Goal: Task Accomplishment & Management: Use online tool/utility

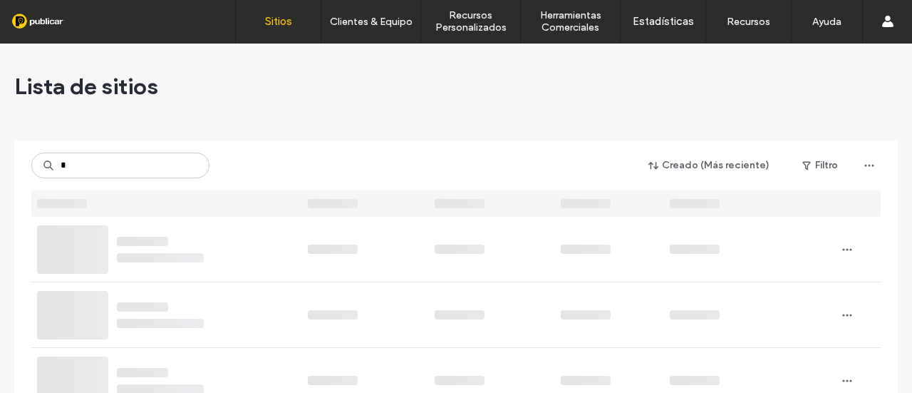
type input "*"
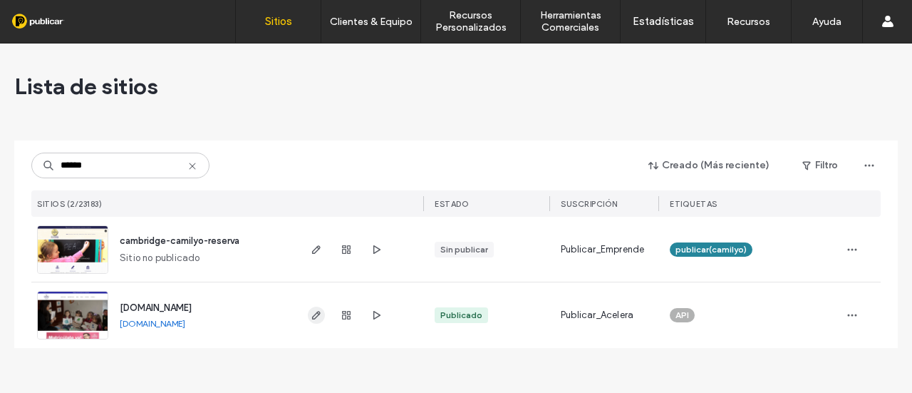
type input "******"
click at [314, 315] on use "button" at bounding box center [316, 315] width 9 height 9
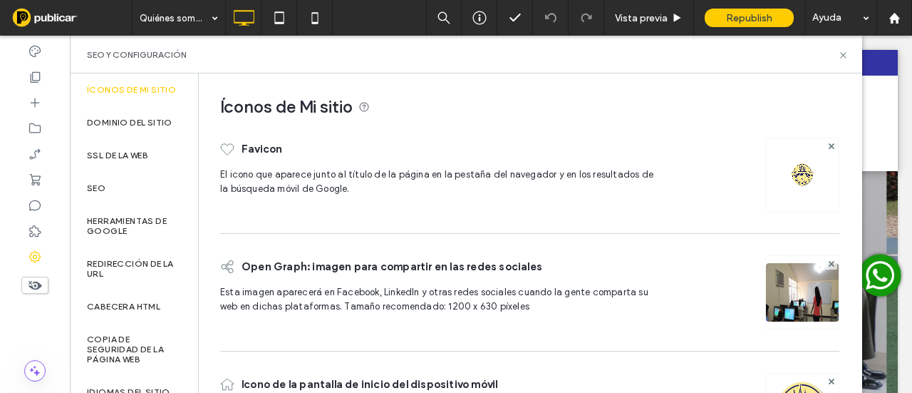
scroll to position [82, 0]
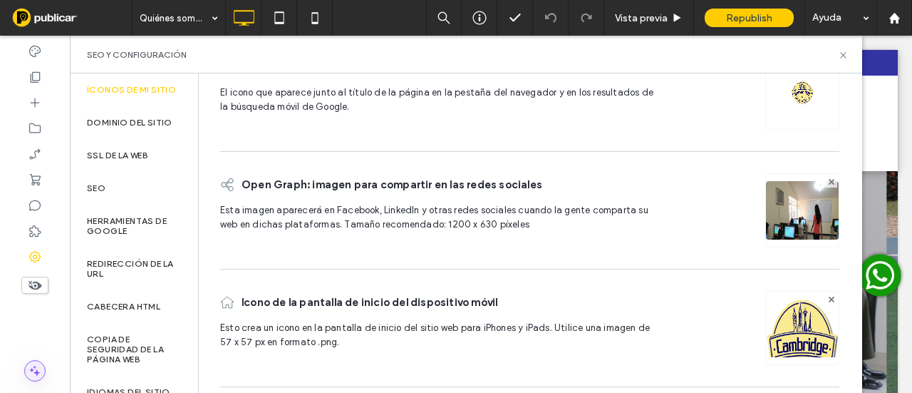
click at [41, 370] on icon at bounding box center [35, 371] width 14 height 14
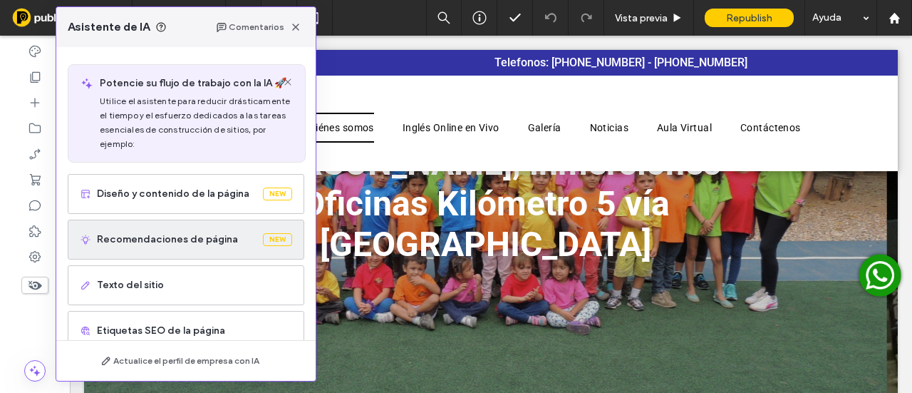
click at [183, 242] on span "Recomendaciones de página" at bounding box center [177, 239] width 160 height 14
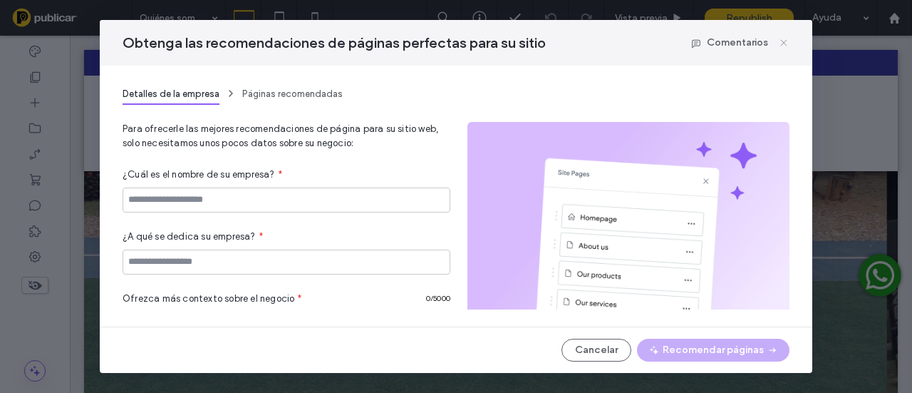
click at [788, 43] on icon at bounding box center [783, 42] width 11 height 11
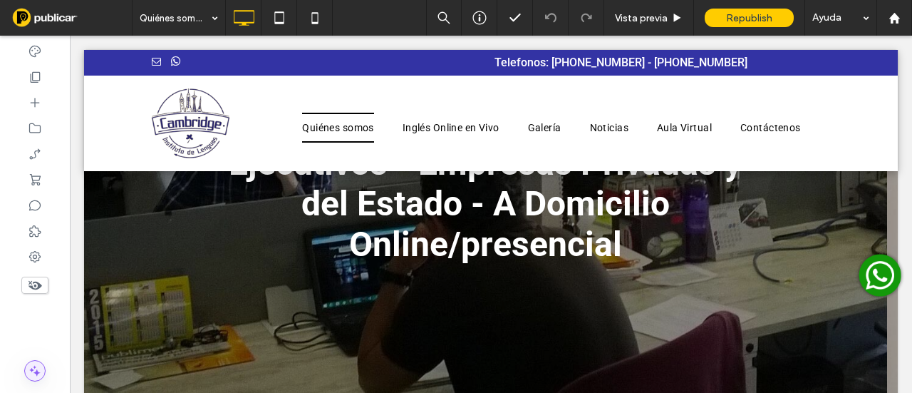
click at [30, 374] on icon at bounding box center [35, 371] width 14 height 14
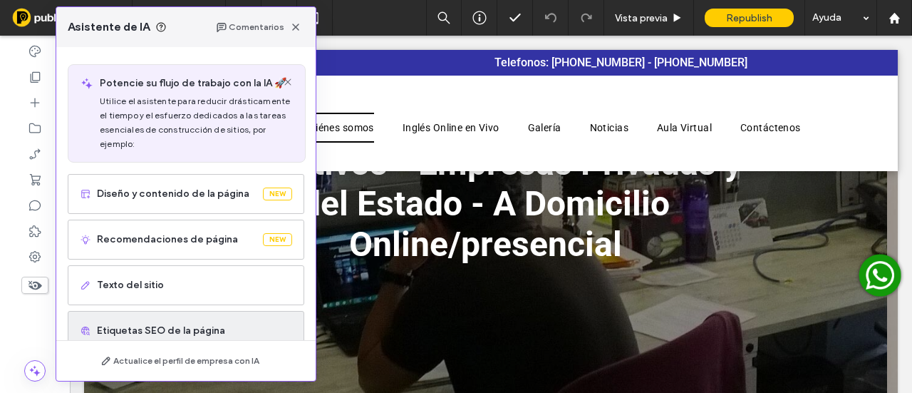
scroll to position [71, 0]
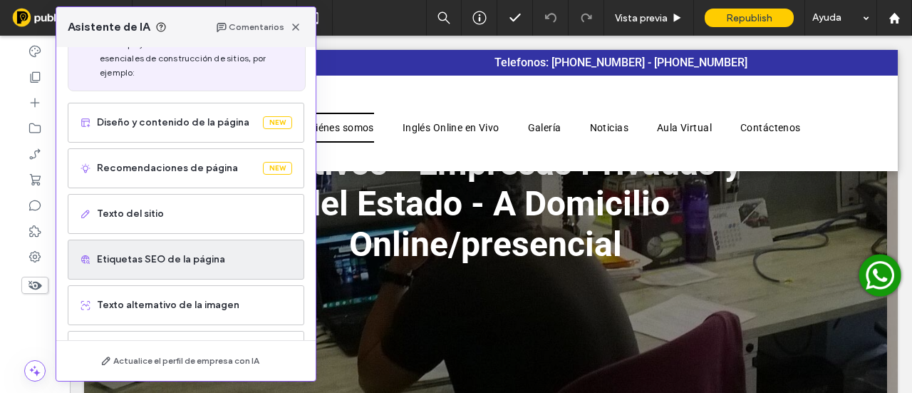
click at [145, 269] on div "Etiquetas SEO de la página" at bounding box center [186, 260] width 237 height 40
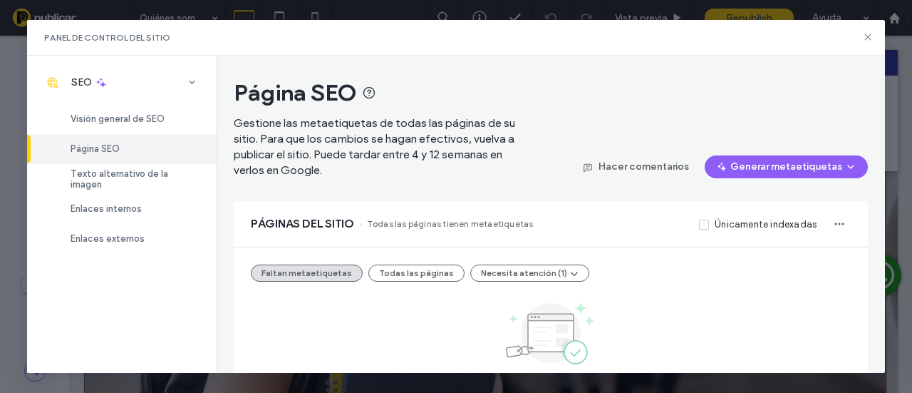
scroll to position [83, 0]
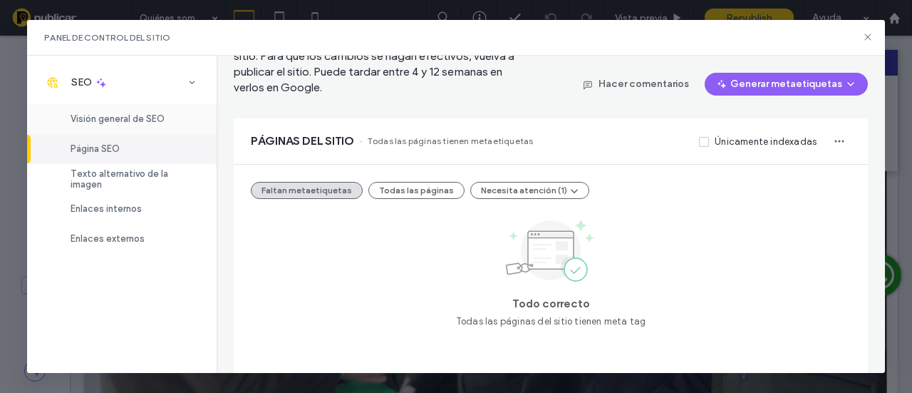
click at [134, 123] on span "Visión general de SEO" at bounding box center [118, 118] width 94 height 11
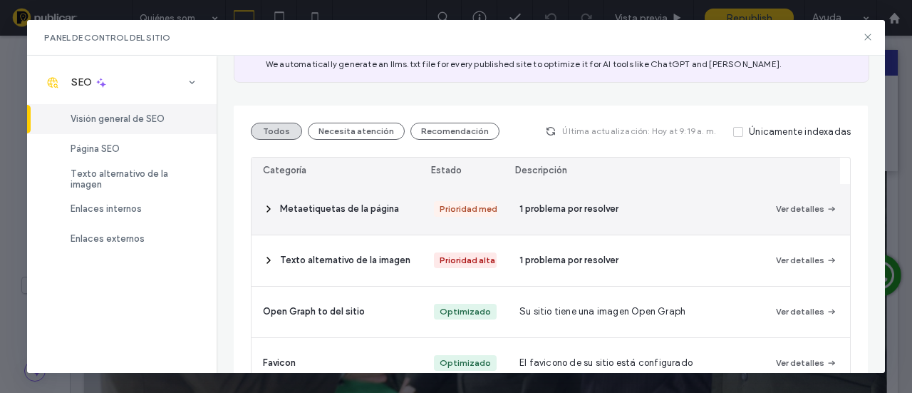
scroll to position [214, 0]
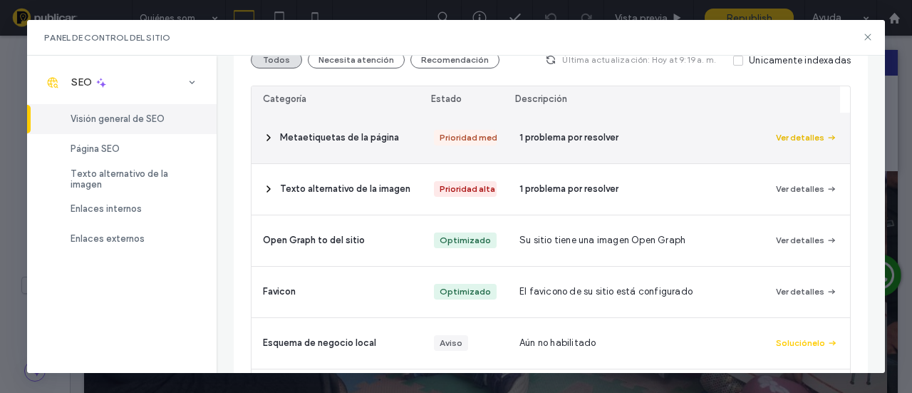
click at [803, 138] on button "Ver detalles" at bounding box center [806, 137] width 61 height 17
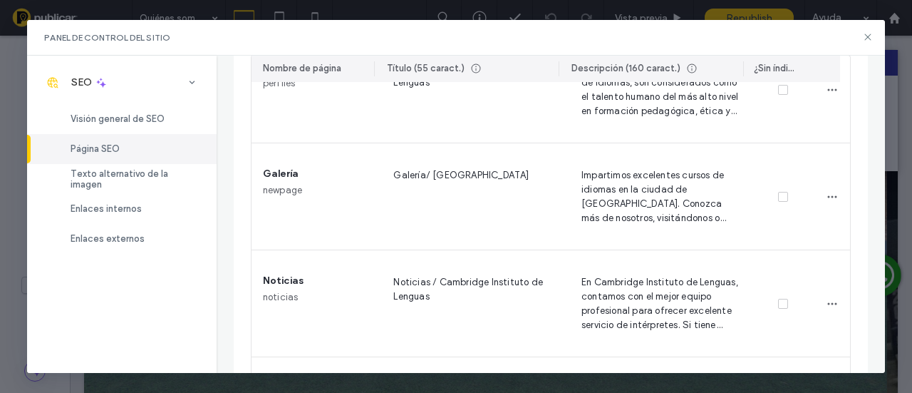
scroll to position [325, 0]
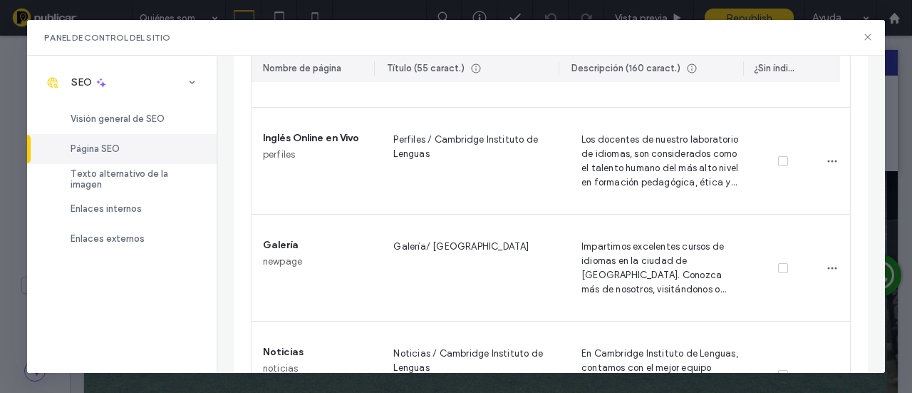
click at [875, 33] on div "Panel de control del sitio" at bounding box center [456, 38] width 858 height 36
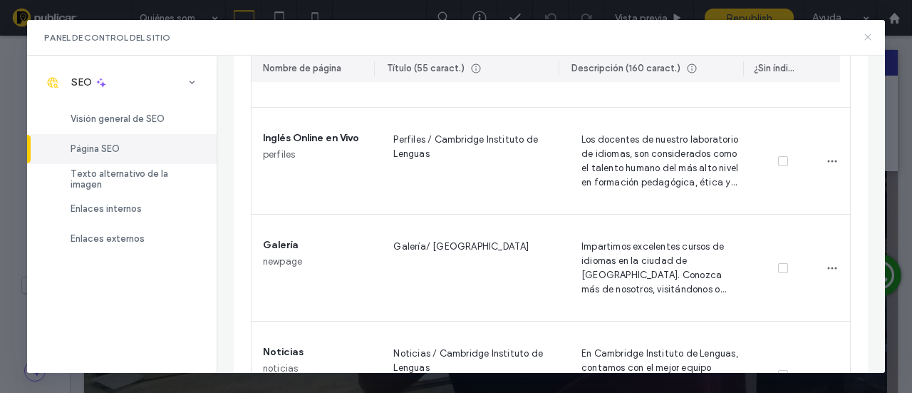
click at [871, 31] on icon at bounding box center [868, 36] width 11 height 11
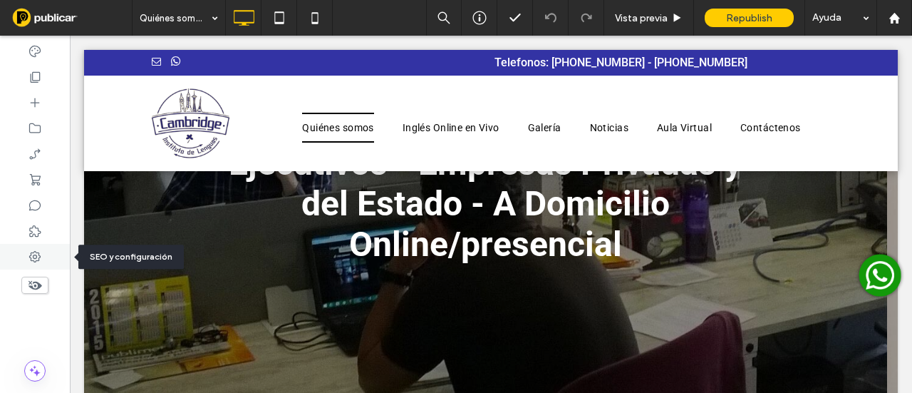
click at [33, 249] on icon at bounding box center [35, 256] width 14 height 14
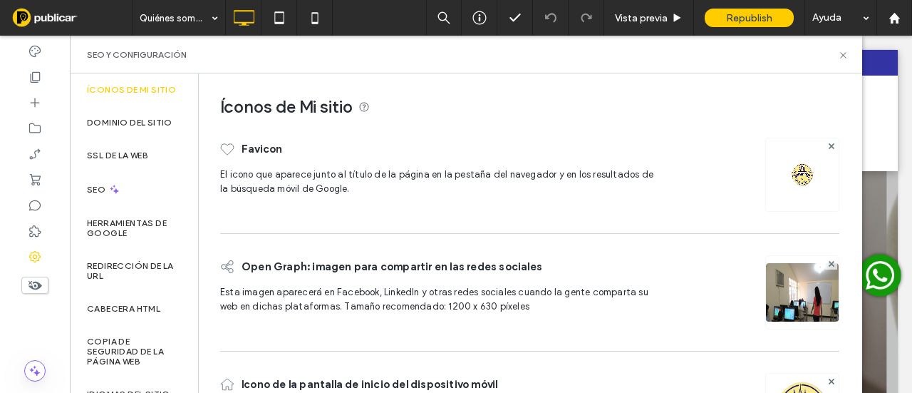
click at [51, 370] on div at bounding box center [35, 370] width 70 height 21
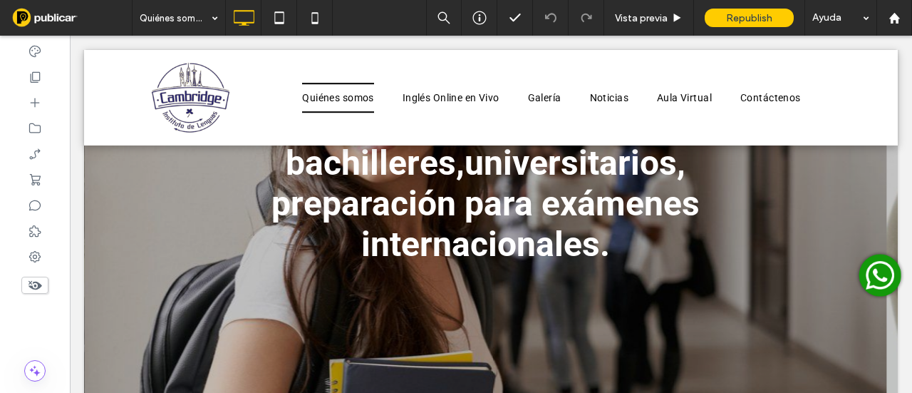
scroll to position [356, 0]
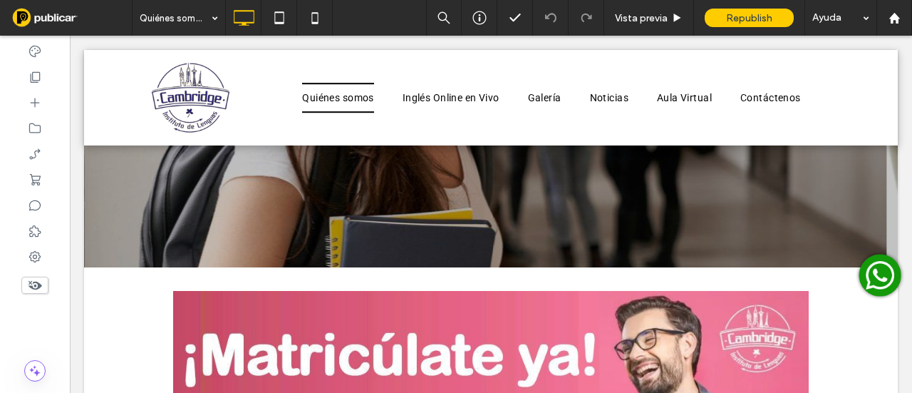
click at [24, 380] on div at bounding box center [35, 370] width 70 height 21
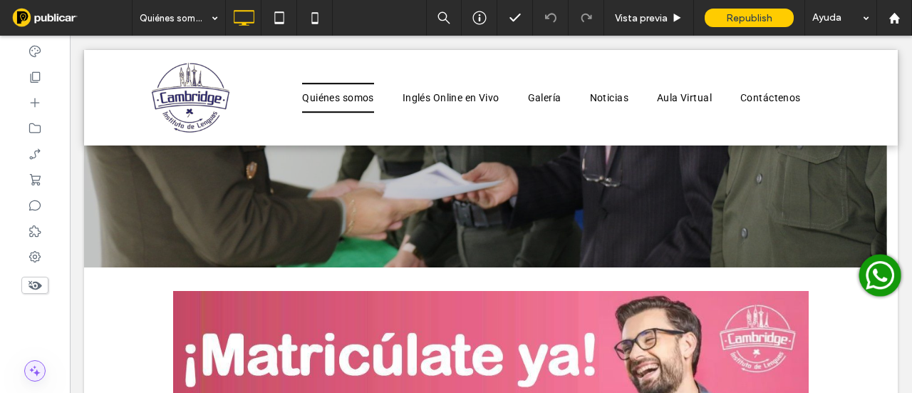
click at [32, 373] on icon at bounding box center [35, 371] width 14 height 14
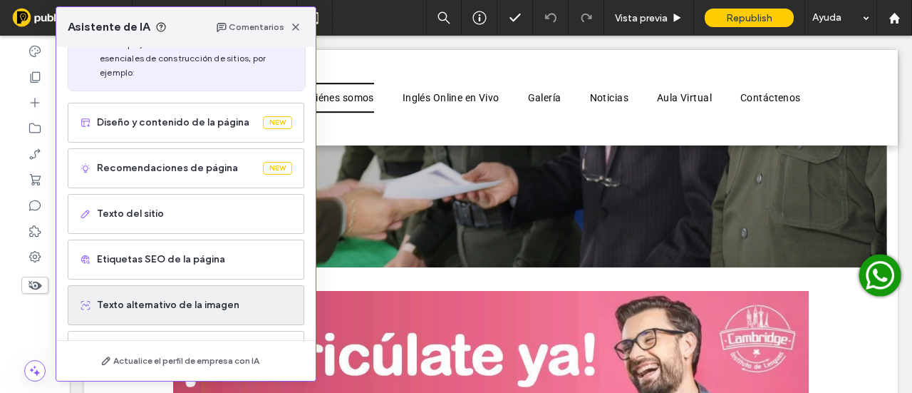
scroll to position [120, 0]
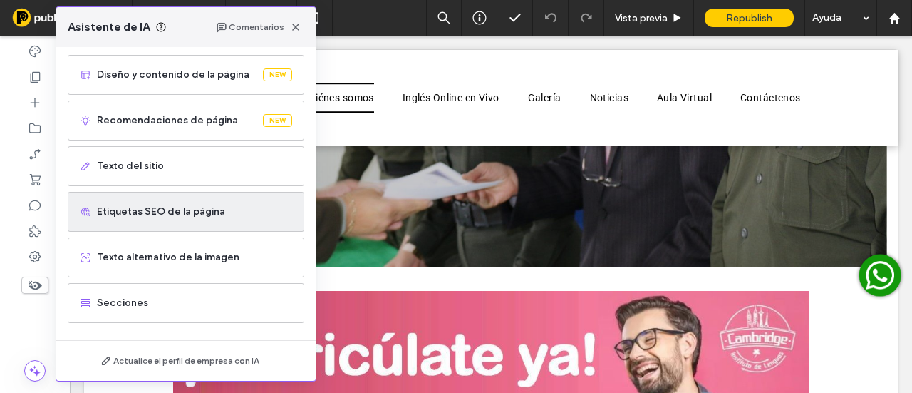
click at [163, 212] on span "Etiquetas SEO de la página" at bounding box center [194, 212] width 195 height 14
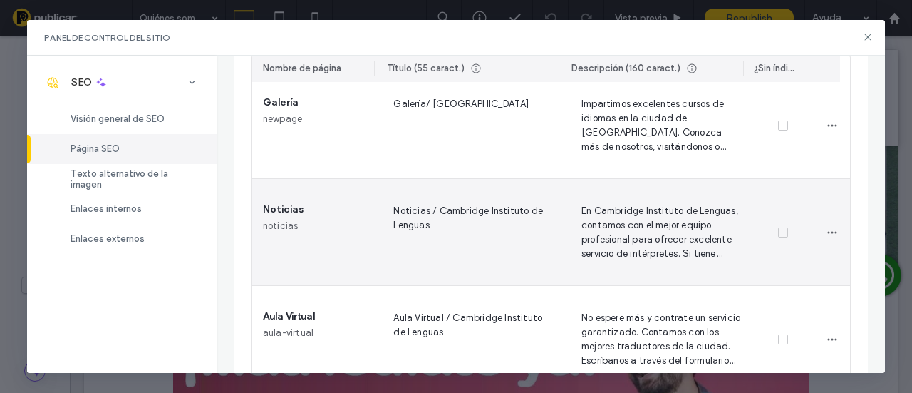
scroll to position [610, 0]
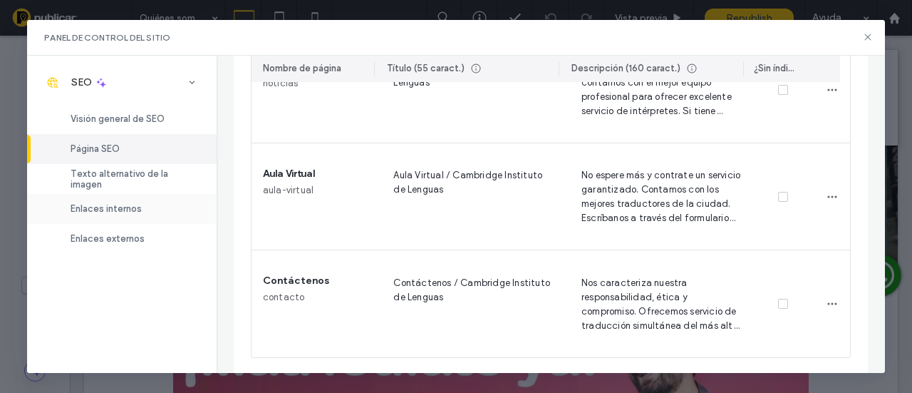
click at [100, 207] on span "Enlaces internos" at bounding box center [106, 208] width 71 height 11
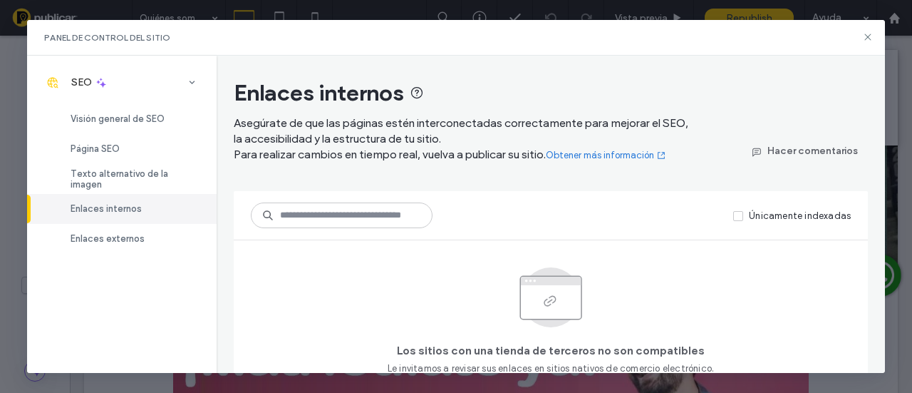
scroll to position [30, 0]
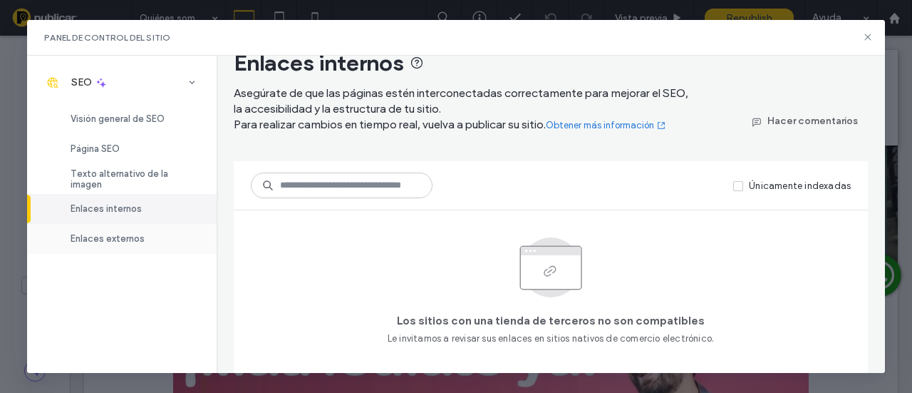
click at [123, 247] on div "Enlaces externos" at bounding box center [122, 239] width 190 height 30
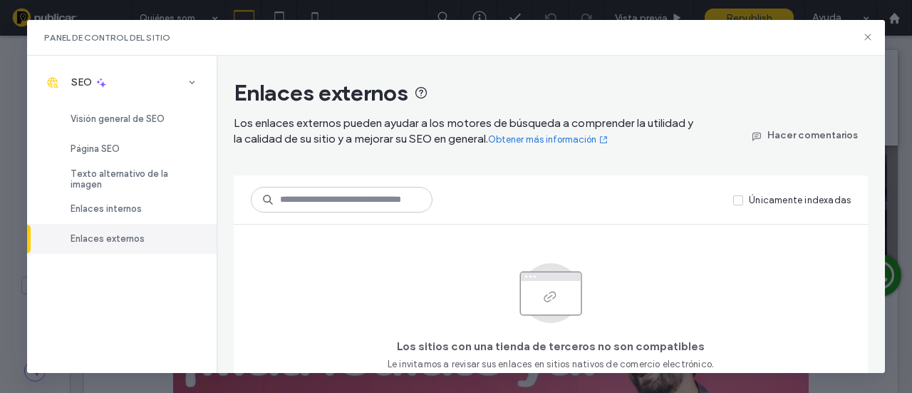
scroll to position [26, 0]
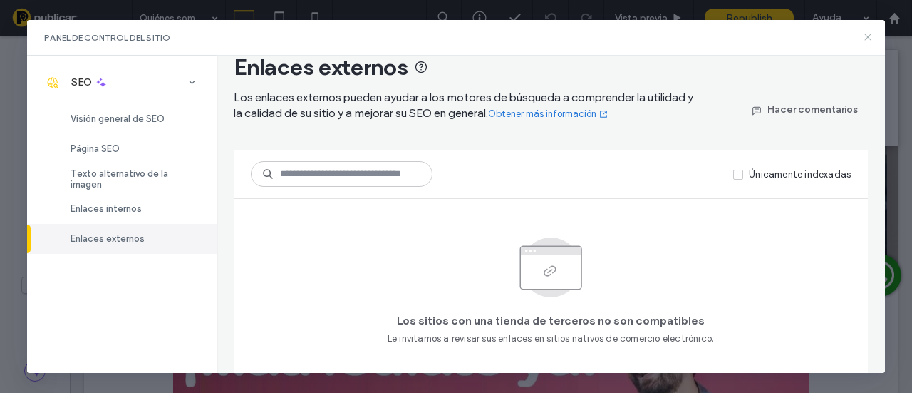
drag, startPoint x: 871, startPoint y: 36, endPoint x: 445, endPoint y: 85, distance: 429.1
click at [871, 36] on icon at bounding box center [868, 36] width 11 height 11
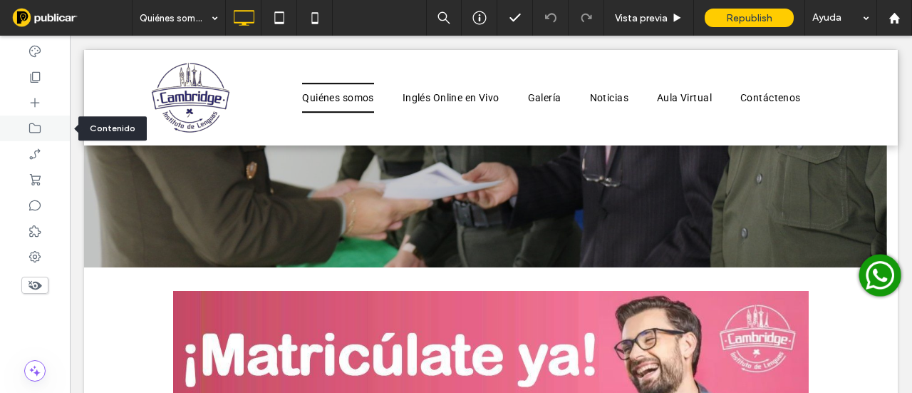
click at [35, 130] on icon at bounding box center [35, 128] width 14 height 14
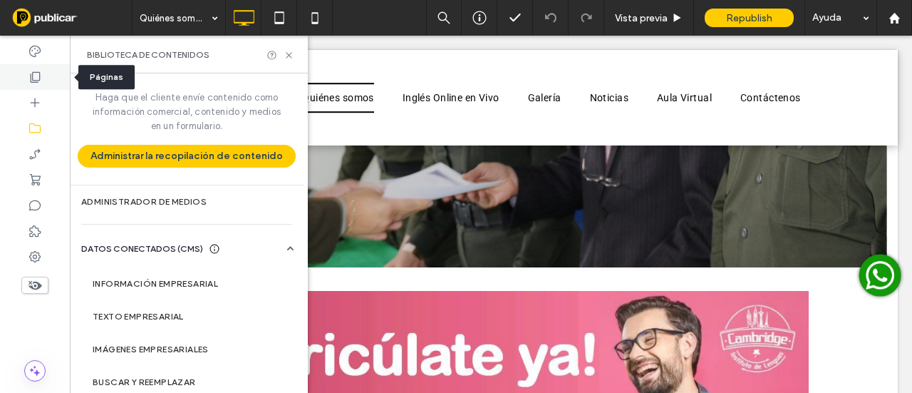
click at [36, 78] on icon at bounding box center [35, 77] width 14 height 14
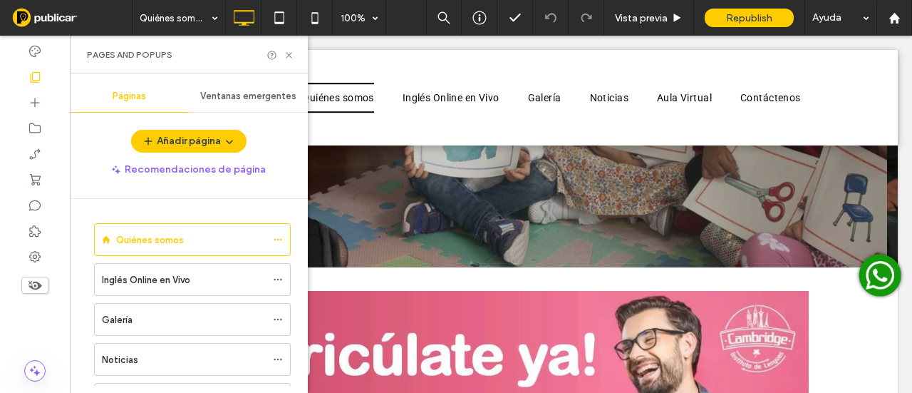
scroll to position [101, 0]
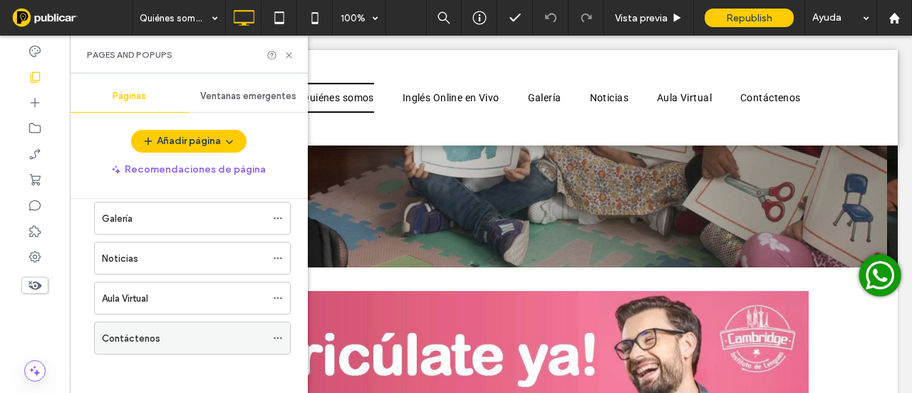
click at [175, 333] on div "Contáctenos" at bounding box center [184, 338] width 164 height 15
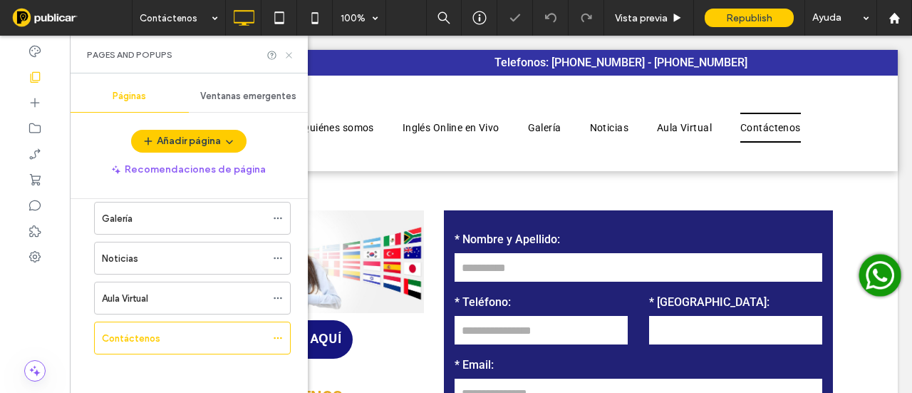
click at [292, 56] on icon at bounding box center [289, 55] width 11 height 11
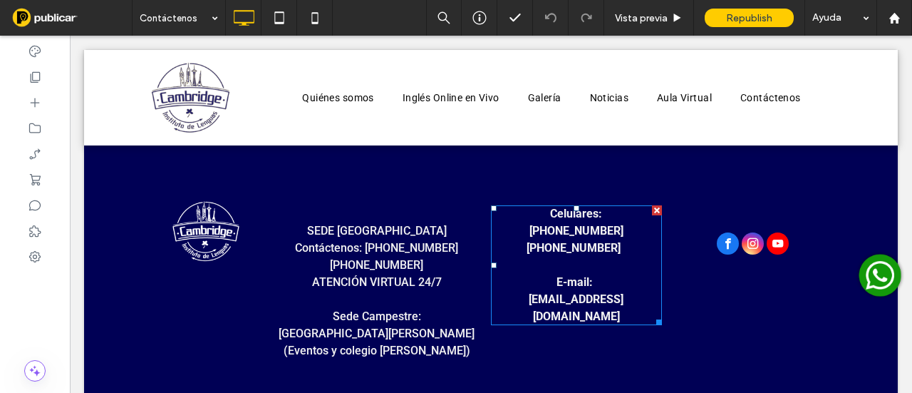
scroll to position [618, 0]
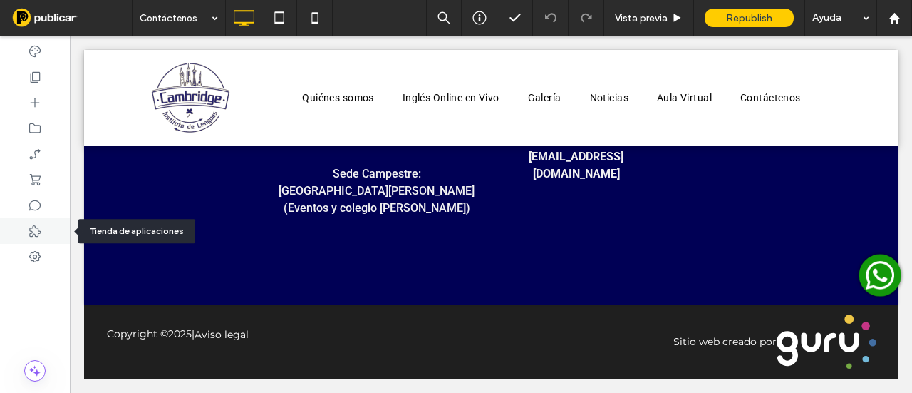
click at [37, 242] on div at bounding box center [35, 231] width 70 height 26
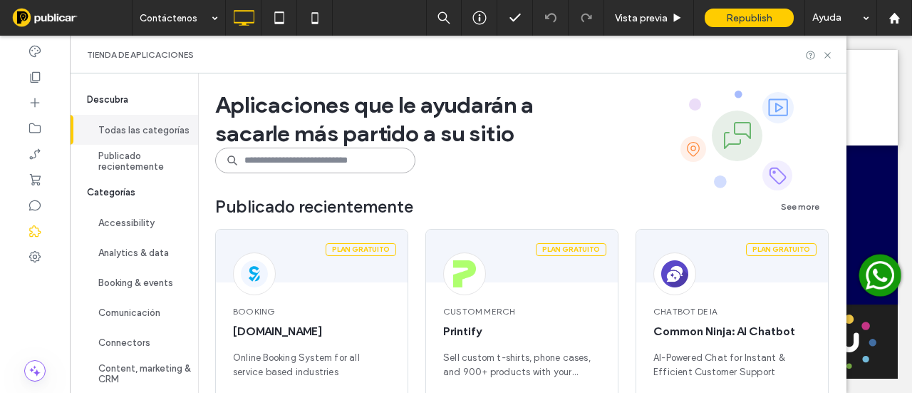
click at [332, 170] on input at bounding box center [315, 161] width 200 height 26
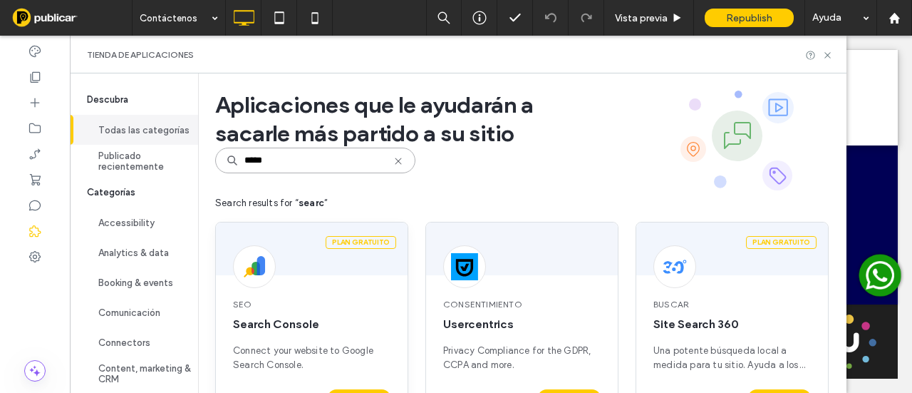
scroll to position [143, 0]
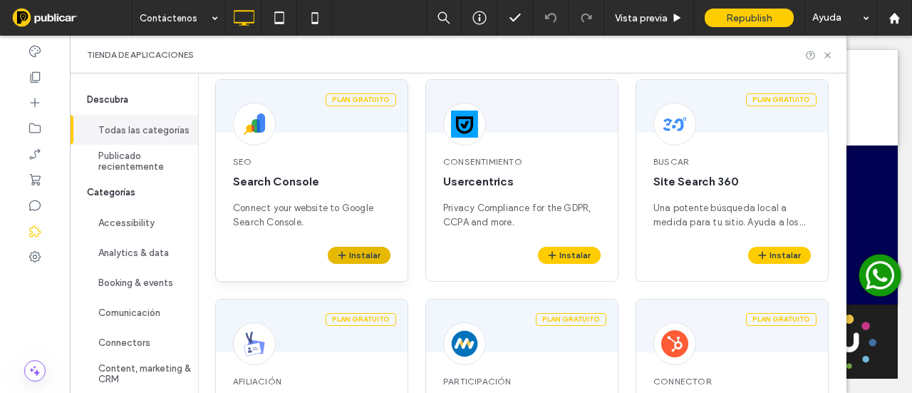
type input "*****"
click at [351, 256] on button "Instalar" at bounding box center [359, 255] width 63 height 17
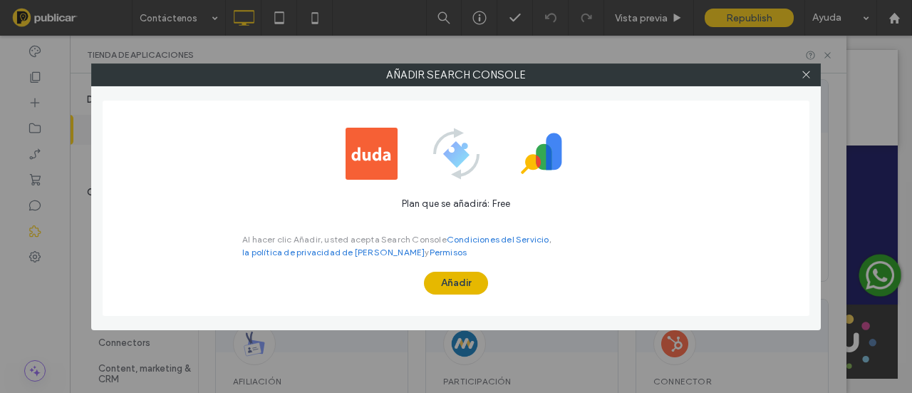
click at [440, 283] on button "Añadir" at bounding box center [456, 283] width 64 height 23
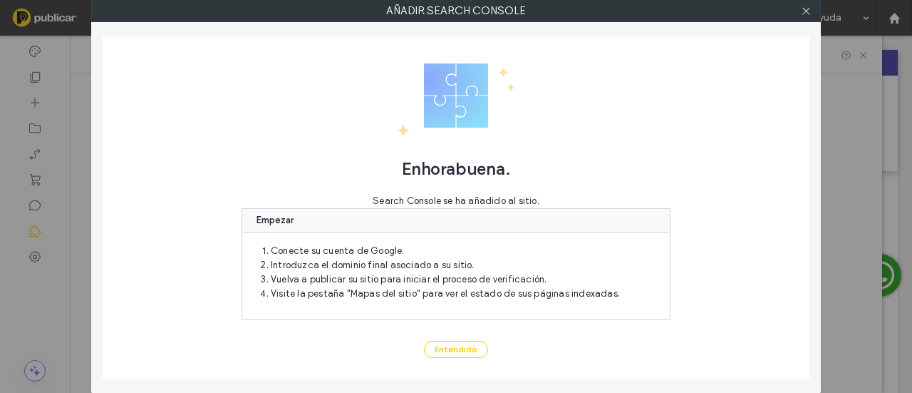
scroll to position [0, 0]
click at [455, 351] on button "Entendido" at bounding box center [456, 349] width 64 height 17
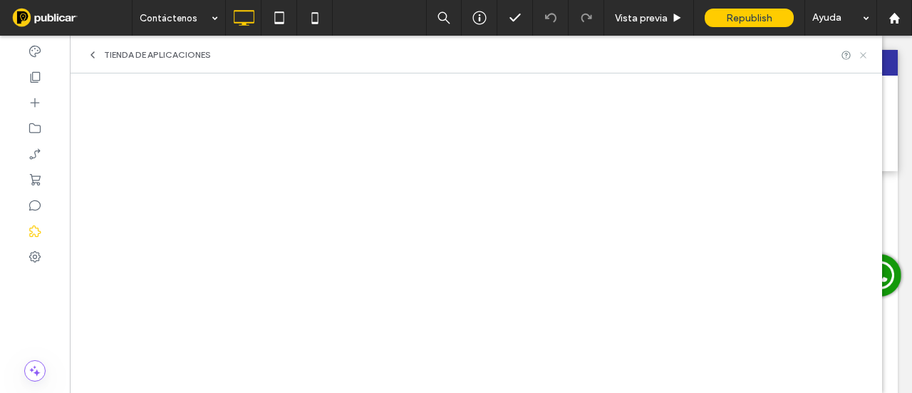
click at [863, 53] on use at bounding box center [863, 55] width 6 height 6
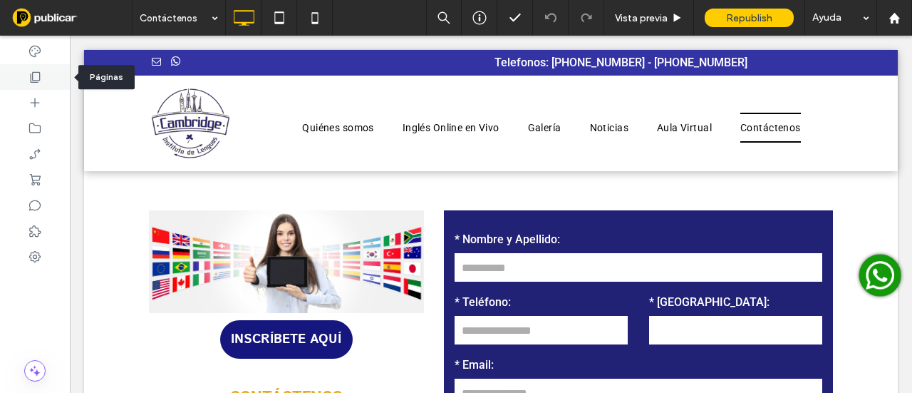
click at [31, 75] on icon at bounding box center [35, 77] width 14 height 14
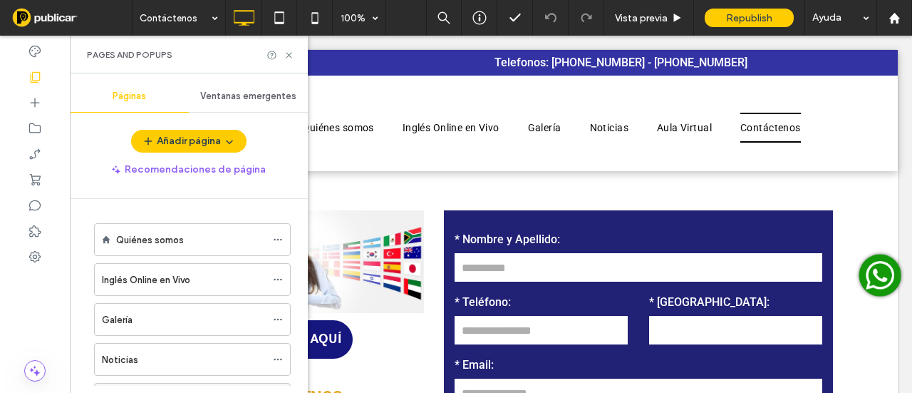
scroll to position [101, 0]
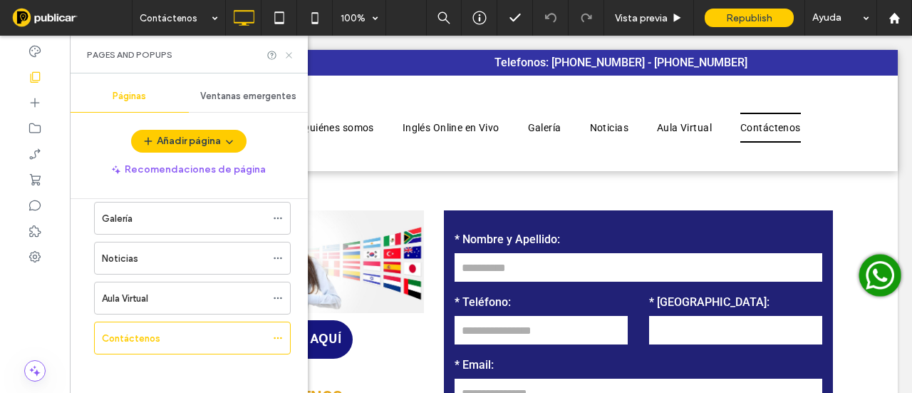
click at [284, 53] on icon at bounding box center [289, 55] width 11 height 11
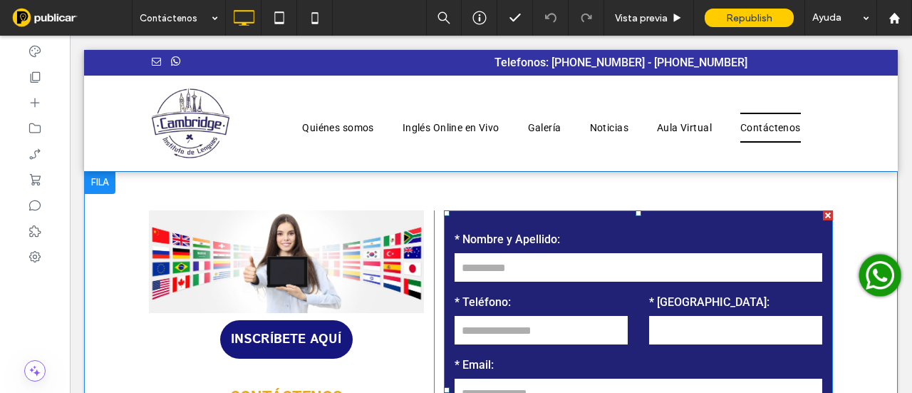
click at [559, 292] on label "* Teléfono:" at bounding box center [541, 302] width 173 height 23
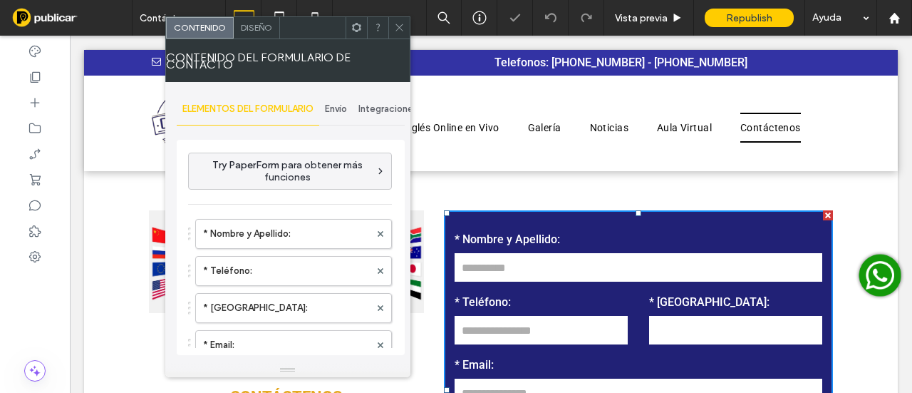
click at [346, 110] on span "Envío" at bounding box center [336, 108] width 22 height 11
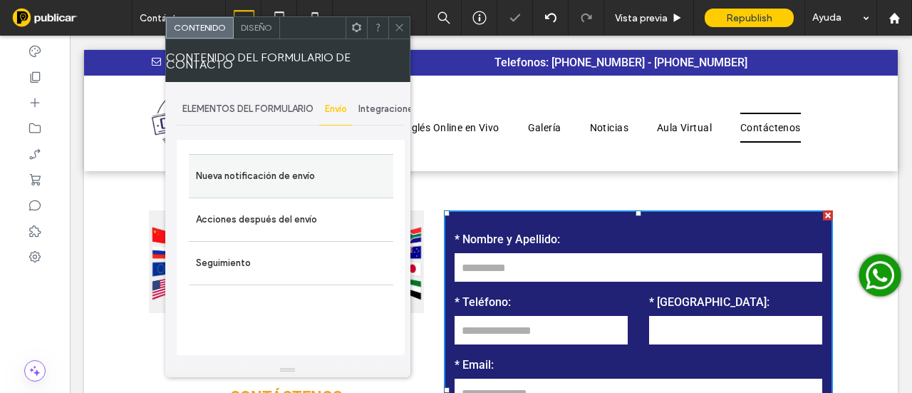
click at [285, 183] on label "Nueva notificación de envío" at bounding box center [291, 176] width 190 height 29
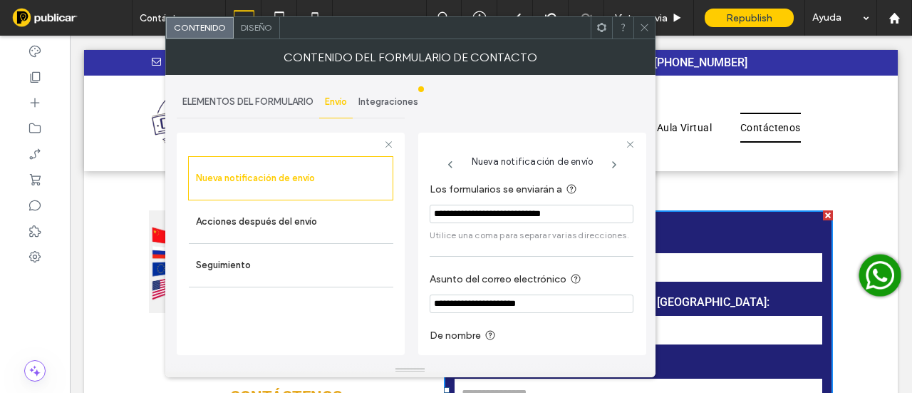
click at [403, 105] on span "Integraciones" at bounding box center [389, 101] width 60 height 11
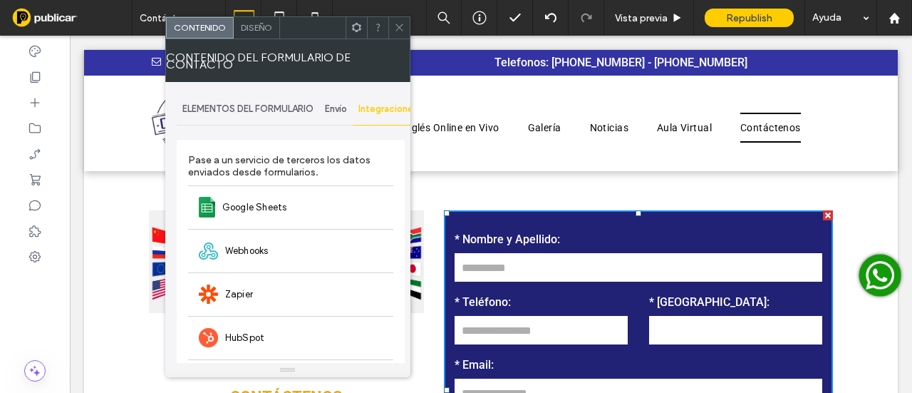
click at [341, 103] on span "Envío" at bounding box center [336, 108] width 22 height 11
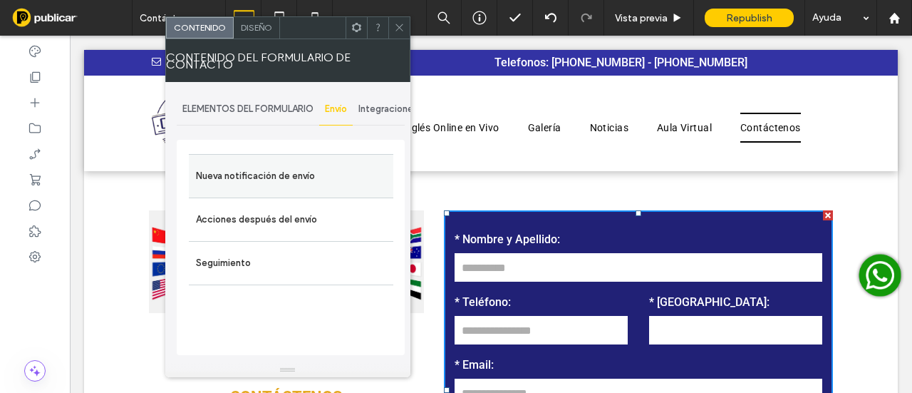
click at [275, 170] on label "Nueva notificación de envío" at bounding box center [291, 176] width 190 height 29
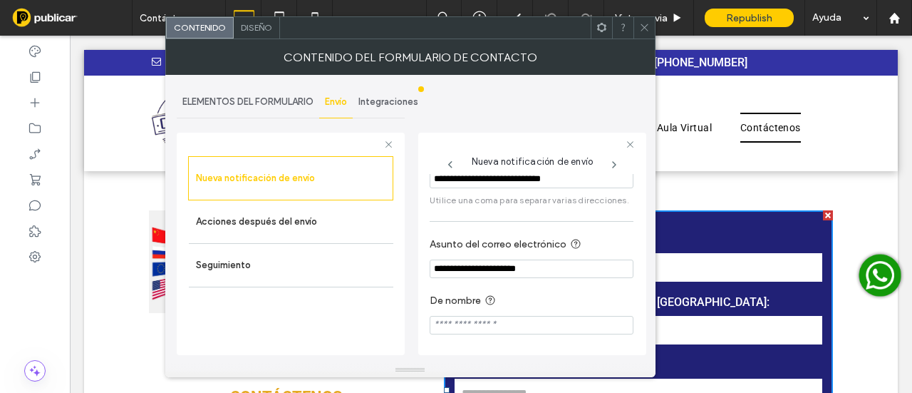
scroll to position [0, 0]
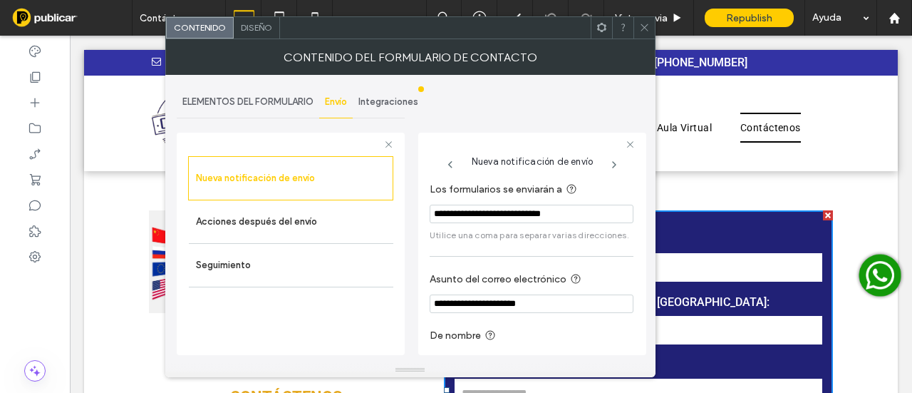
click at [640, 30] on icon at bounding box center [644, 27] width 11 height 11
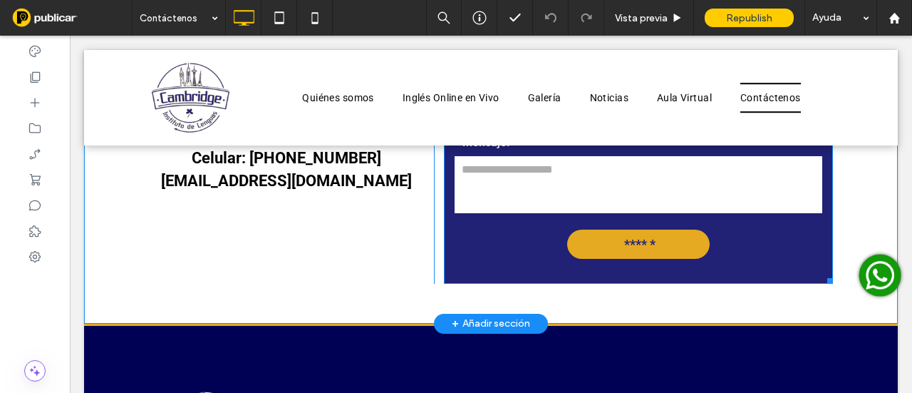
scroll to position [356, 0]
